Goal: Navigation & Orientation: Find specific page/section

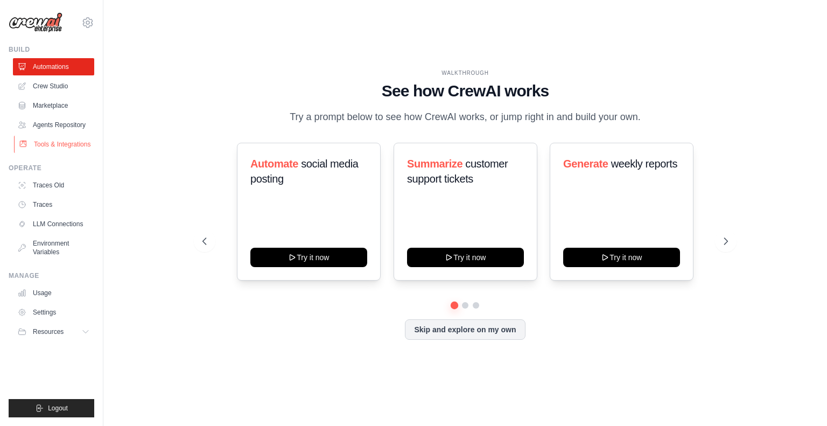
click at [54, 139] on link "Tools & Integrations" at bounding box center [54, 144] width 81 height 17
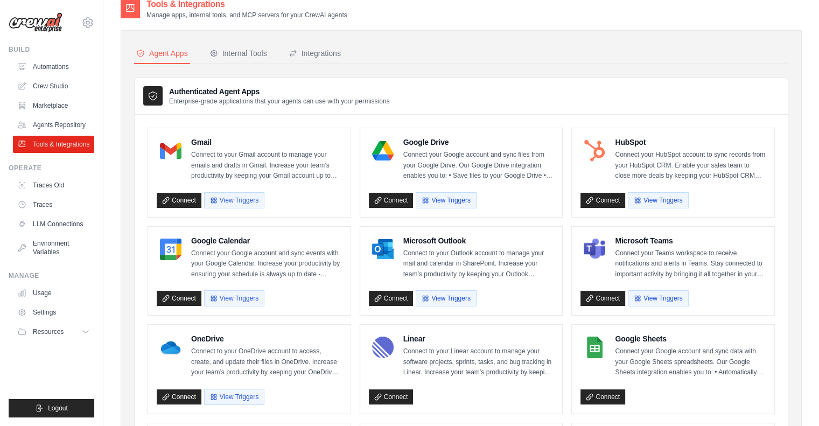
scroll to position [541, 0]
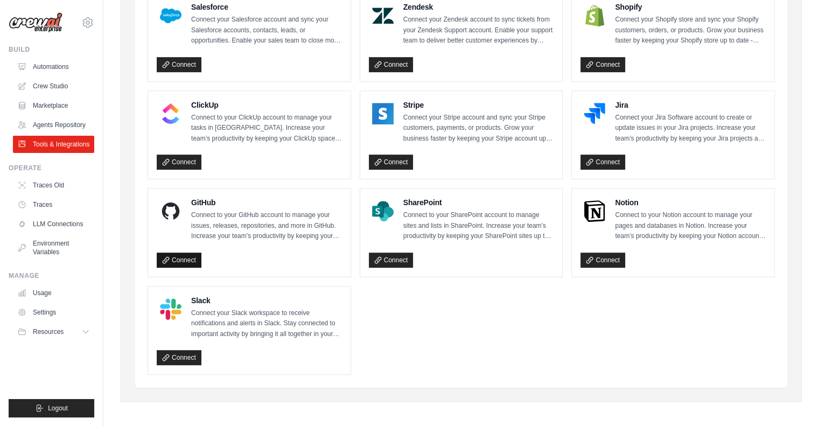
click at [186, 256] on link "Connect" at bounding box center [179, 260] width 45 height 15
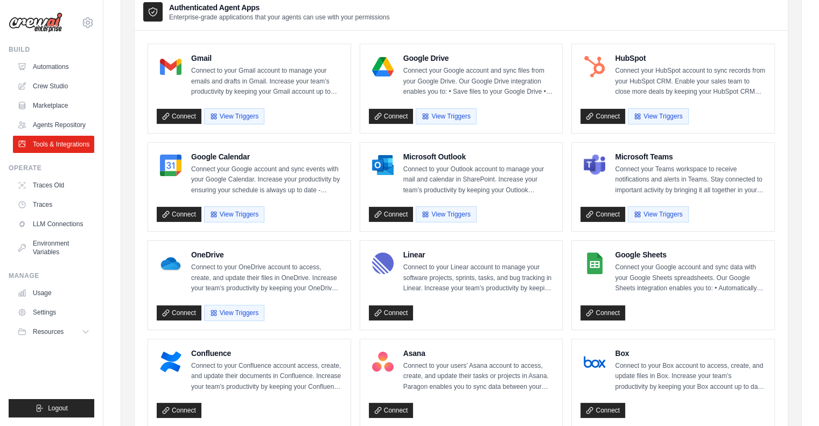
scroll to position [98, 0]
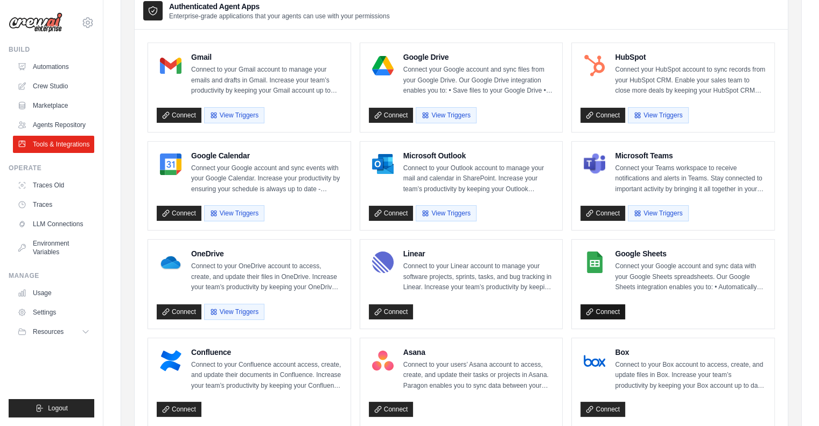
click at [609, 312] on link "Connect" at bounding box center [603, 311] width 45 height 15
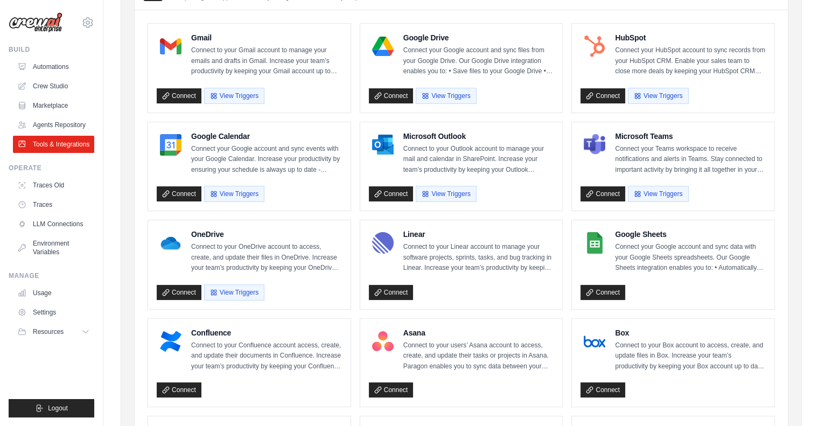
scroll to position [0, 0]
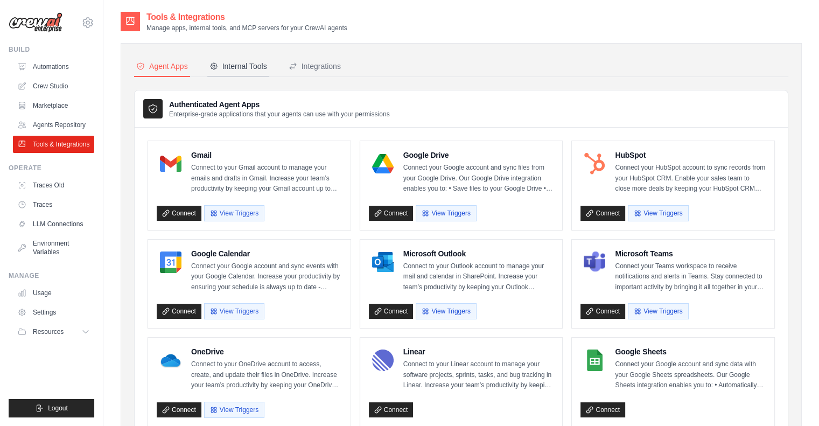
click at [244, 67] on div "Internal Tools" at bounding box center [238, 66] width 58 height 11
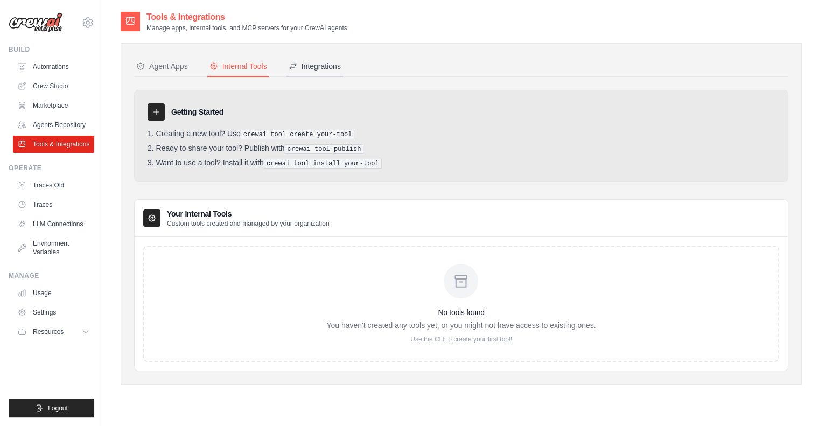
click at [307, 71] on div "Integrations" at bounding box center [315, 66] width 52 height 11
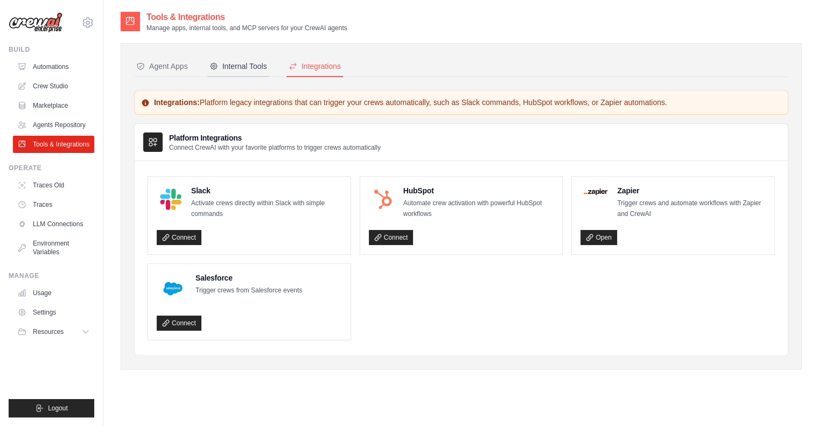
click at [240, 72] on button "Internal Tools" at bounding box center [238, 67] width 62 height 20
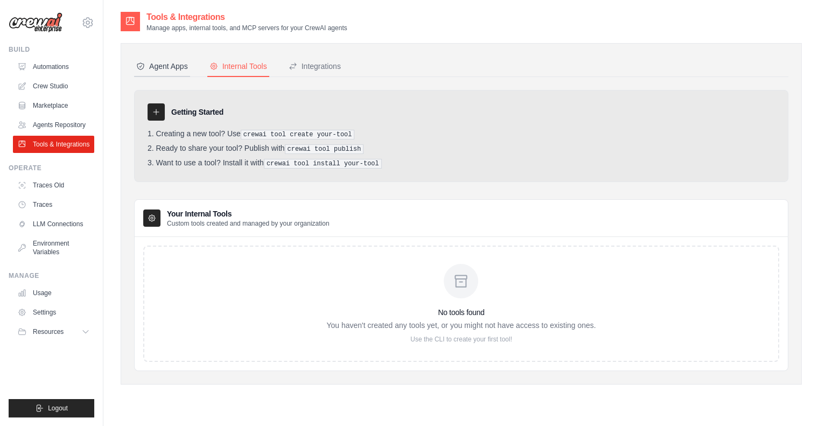
click at [161, 70] on div "Agent Apps" at bounding box center [162, 66] width 52 height 11
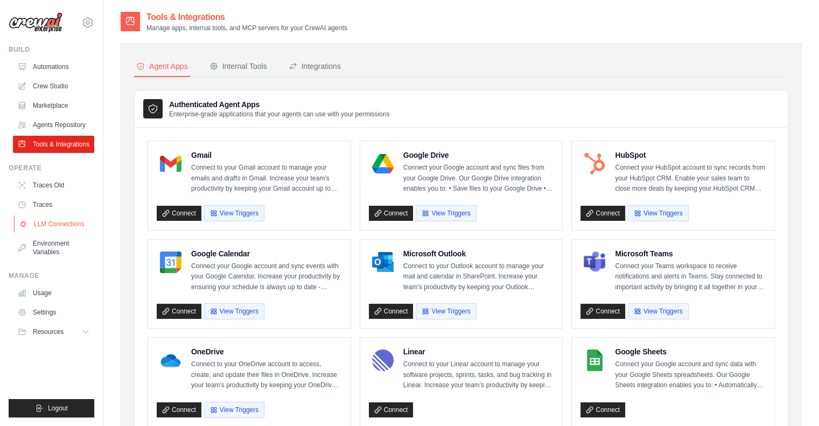
click at [43, 222] on link "LLM Connections" at bounding box center [54, 223] width 81 height 17
